Goal: Find contact information: Find contact information

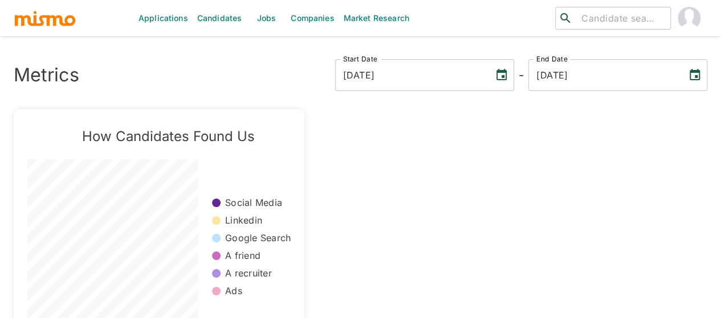
click at [266, 22] on link "Jobs" at bounding box center [266, 18] width 40 height 36
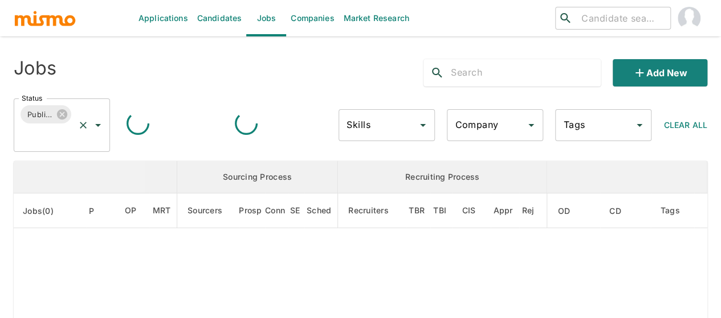
click at [93, 125] on icon "Open" at bounding box center [98, 125] width 14 height 14
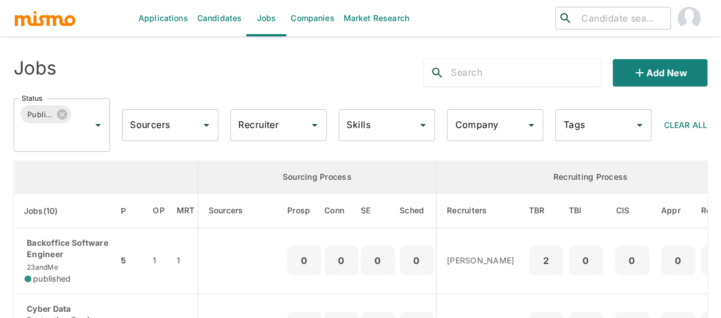
click at [24, 175] on th "enhanced table" at bounding box center [106, 177] width 183 height 32
click at [94, 127] on icon "Open" at bounding box center [98, 125] width 14 height 14
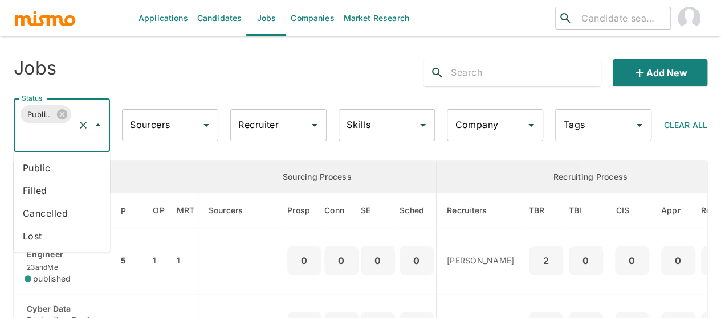
click at [31, 173] on li "Public" at bounding box center [62, 168] width 96 height 23
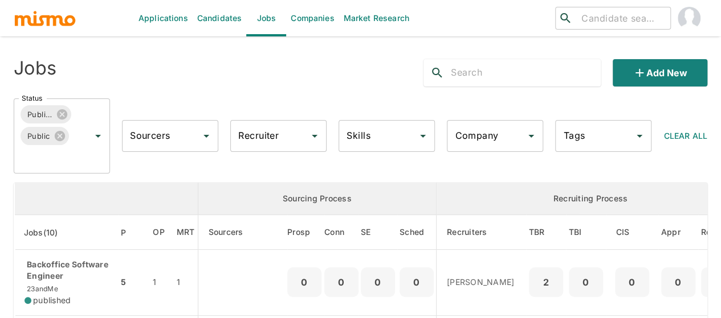
click at [275, 135] on div "Recruiter Recruiter" at bounding box center [278, 136] width 96 height 32
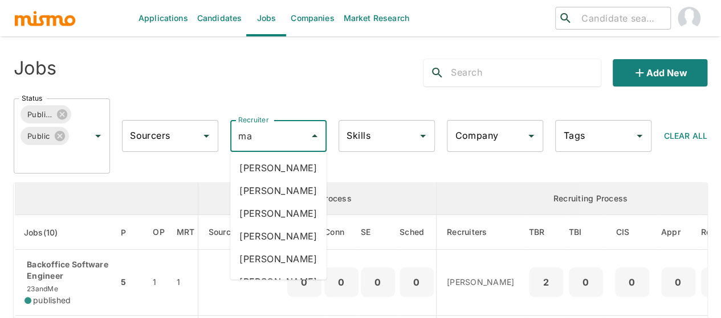
type input "mai"
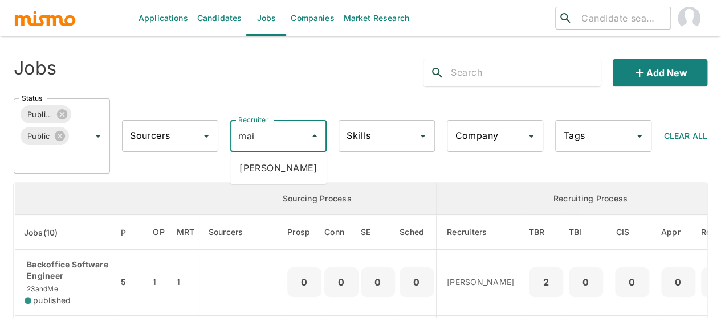
click at [277, 165] on li "[PERSON_NAME]" at bounding box center [278, 168] width 96 height 23
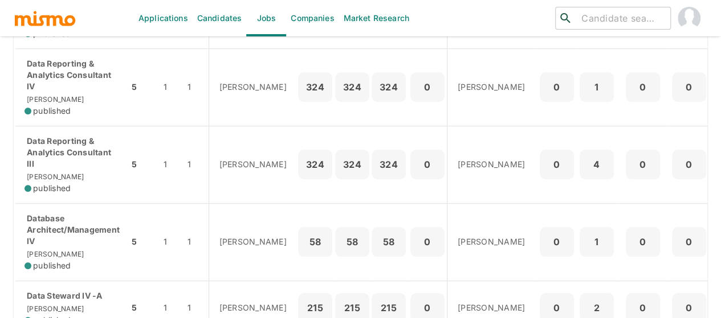
scroll to position [456, 0]
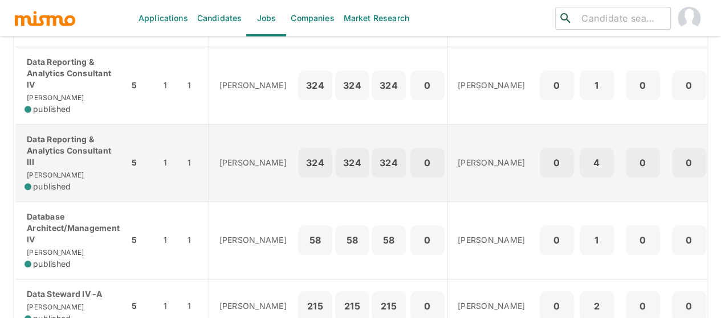
click at [62, 168] on p "Data Reporting & Analytics Consultant III" at bounding box center [71, 151] width 95 height 34
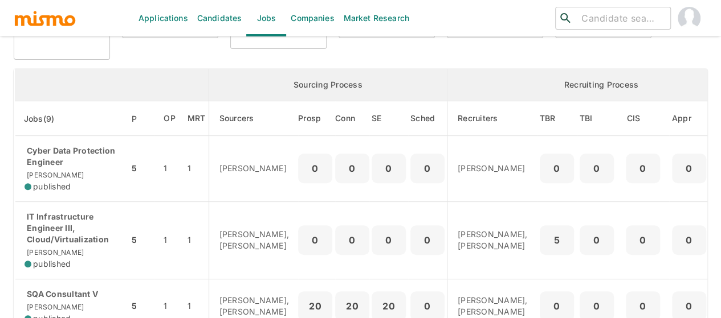
scroll to position [0, 0]
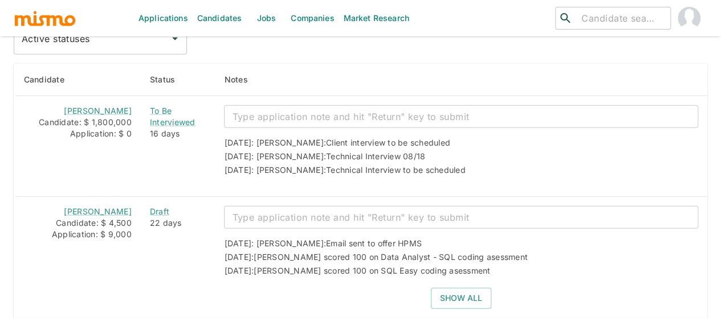
scroll to position [1481, 0]
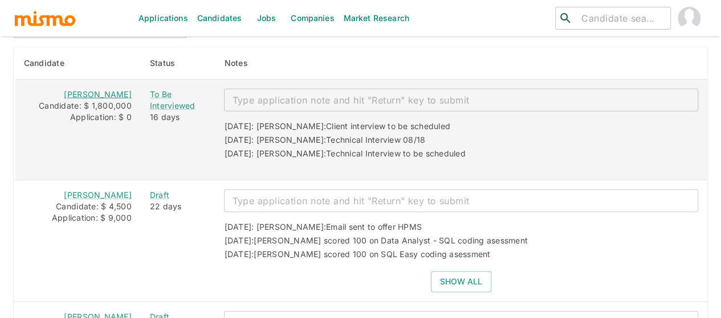
click at [97, 89] on link "Karina Chacón" at bounding box center [97, 94] width 67 height 10
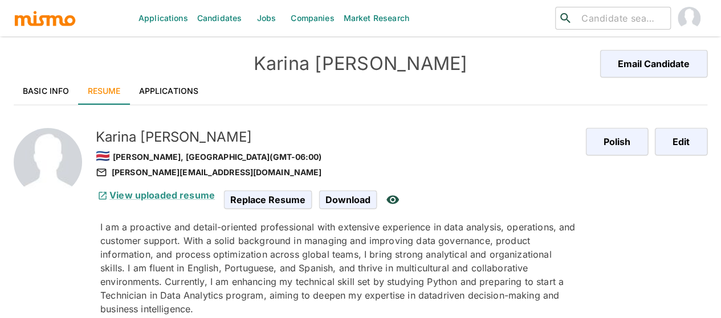
click at [39, 88] on link "Basic Info" at bounding box center [46, 90] width 65 height 27
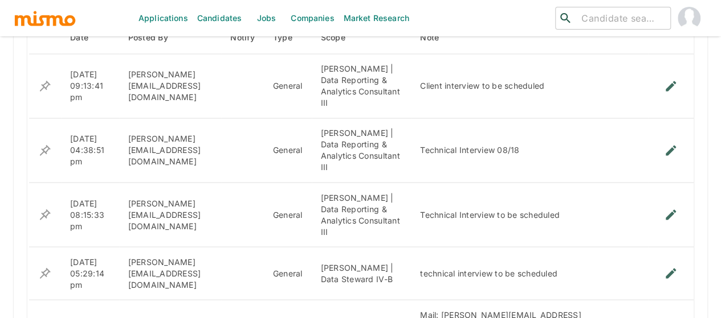
scroll to position [1025, 0]
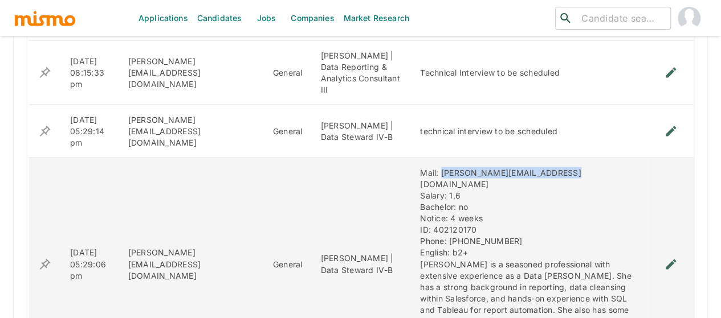
drag, startPoint x: 538, startPoint y: 166, endPoint x: 414, endPoint y: 163, distance: 124.2
click at [420, 167] on div "Mail: Kari.chaconaguilar@yahoo.com Salary: 1,6 Bachelor: no Notice: 4 weeks ID:…" at bounding box center [529, 264] width 219 height 194
copy div "Kari.chaconaguilar@yahoo.com"
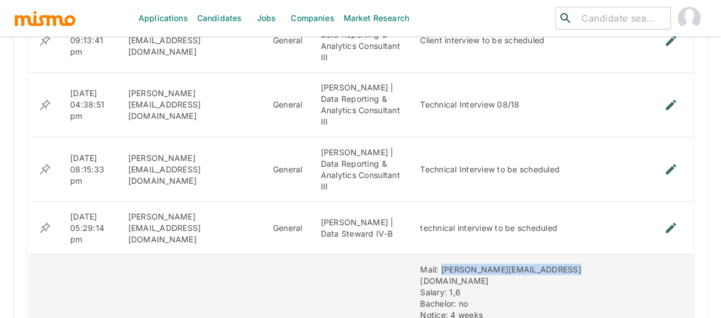
scroll to position [854, 0]
